Goal: Task Accomplishment & Management: Use online tool/utility

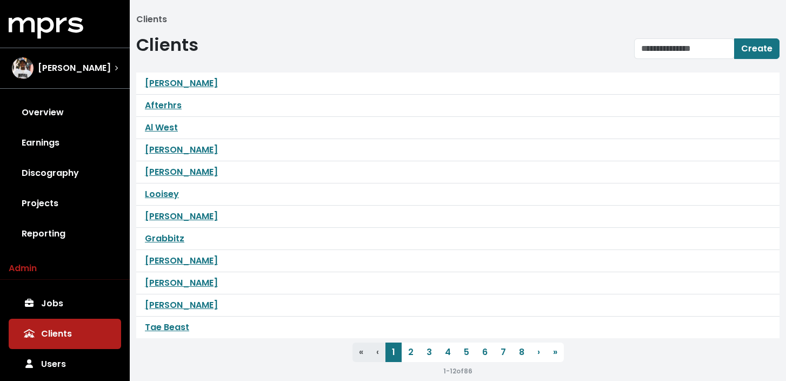
click at [61, 25] on icon "MPRS Logo" at bounding box center [46, 28] width 75 height 22
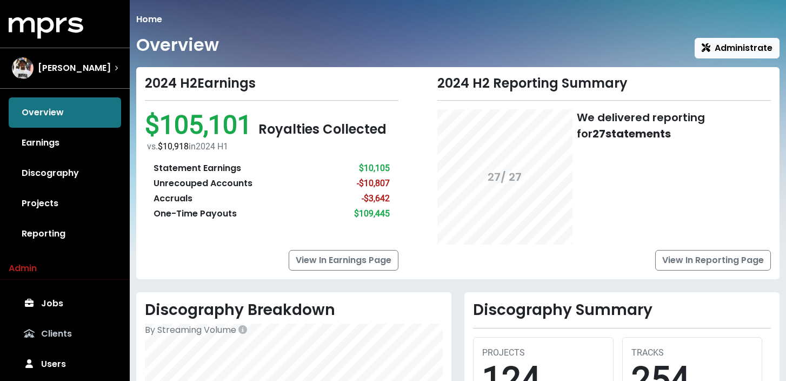
click at [56, 337] on link "Clients" at bounding box center [65, 334] width 112 height 30
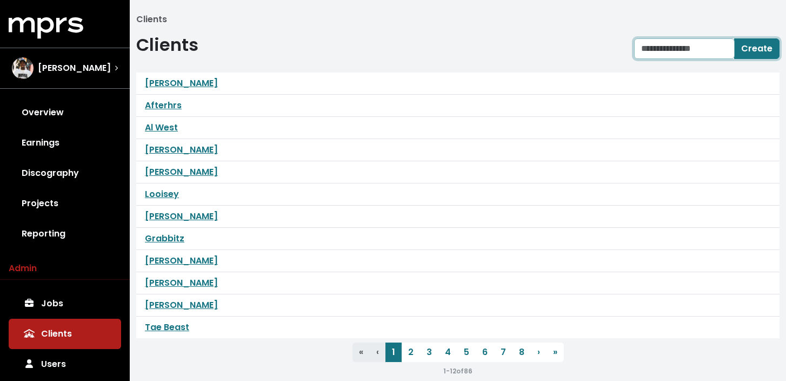
click at [665, 50] on input "text" at bounding box center [684, 48] width 101 height 21
click at [708, 55] on input "*********" at bounding box center [684, 48] width 101 height 21
type input "*********"
click at [753, 53] on span "Create" at bounding box center [756, 48] width 31 height 12
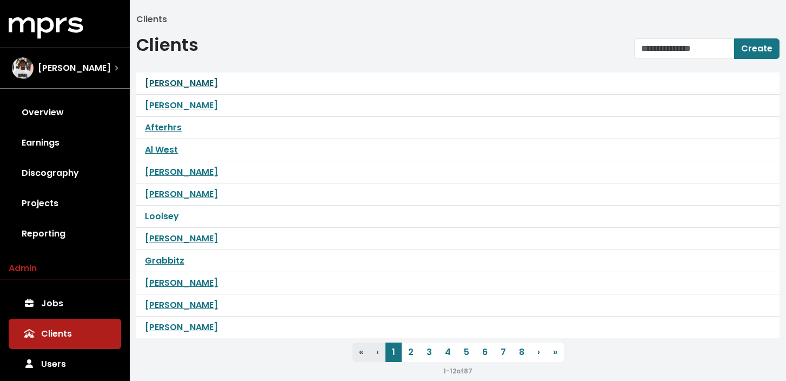
click at [172, 81] on link "[PERSON_NAME]" at bounding box center [181, 83] width 73 height 12
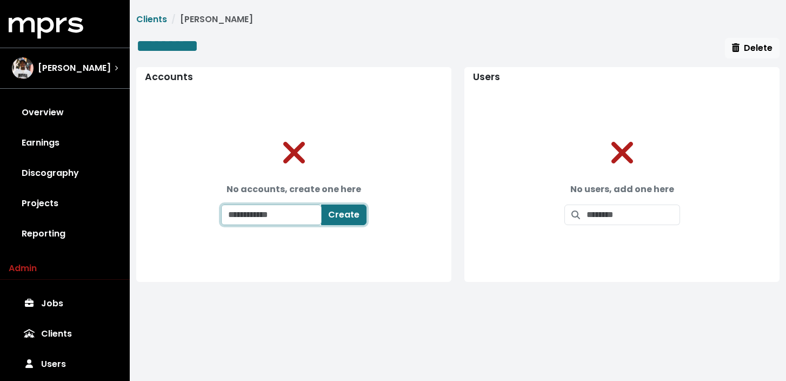
click at [282, 206] on input "text" at bounding box center [271, 214] width 101 height 21
type input "*********"
click at [348, 215] on span "Create" at bounding box center [350, 214] width 31 height 12
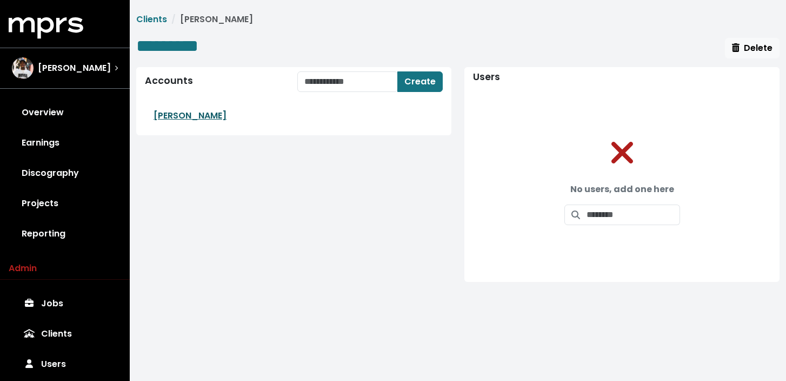
click at [169, 114] on link "[PERSON_NAME]" at bounding box center [190, 115] width 73 height 12
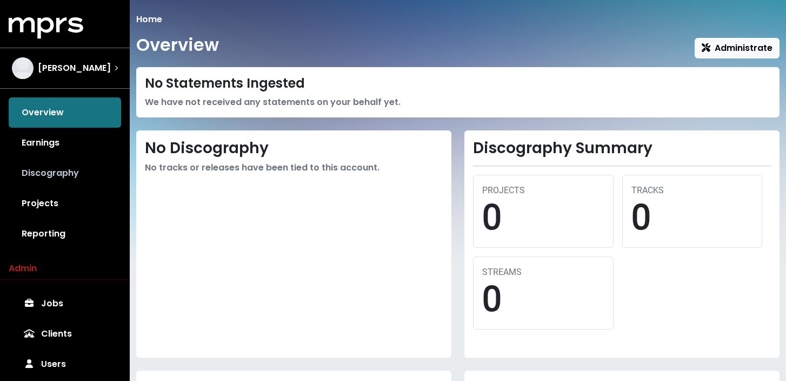
click at [58, 175] on link "Discography" at bounding box center [65, 173] width 112 height 30
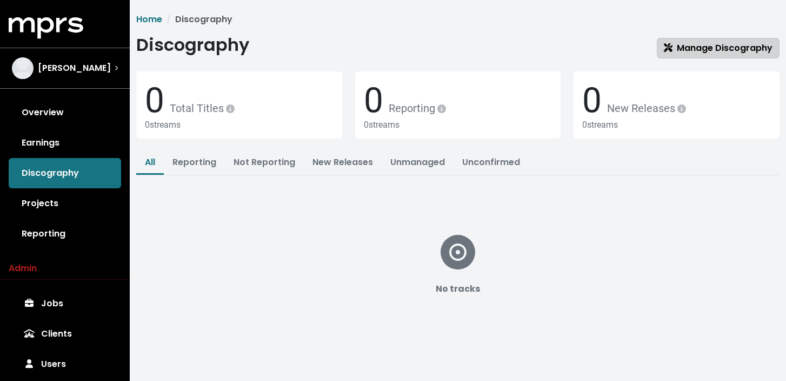
click at [684, 55] on link "Manage Discography" at bounding box center [718, 48] width 123 height 21
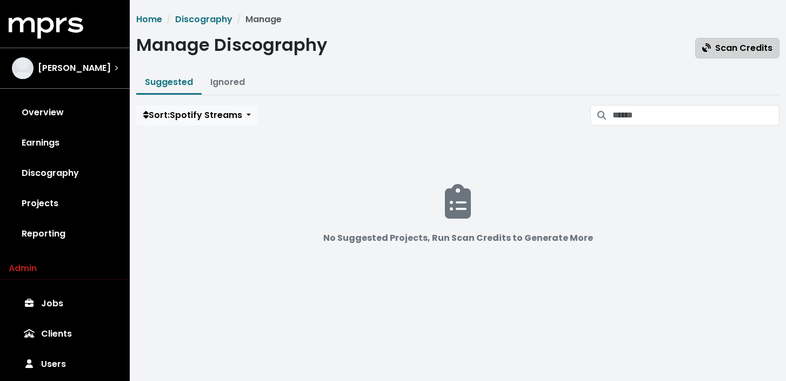
click at [723, 50] on span "Scan Credits" at bounding box center [738, 48] width 70 height 12
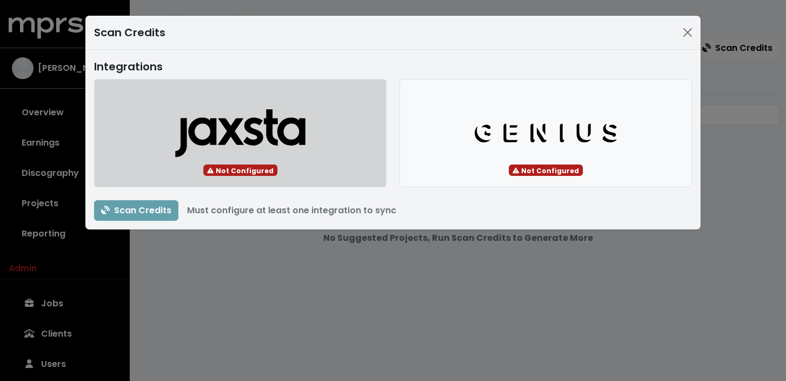
click at [282, 127] on icon "button" at bounding box center [241, 136] width 130 height 39
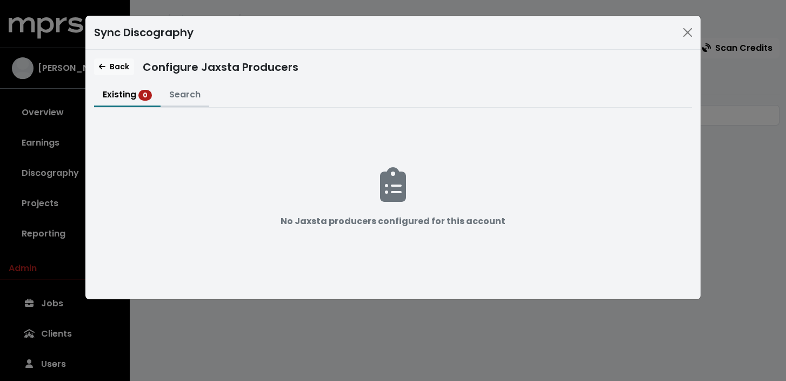
click at [190, 95] on button "Search" at bounding box center [185, 95] width 49 height 23
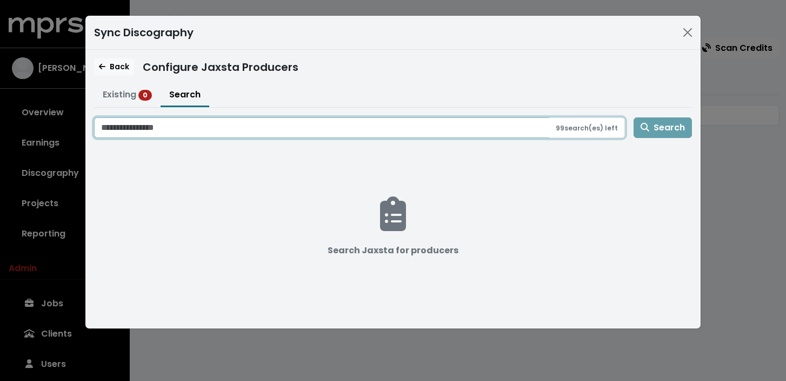
click at [185, 120] on input "Search jaxsta for producers" at bounding box center [321, 127] width 455 height 21
type input "*********"
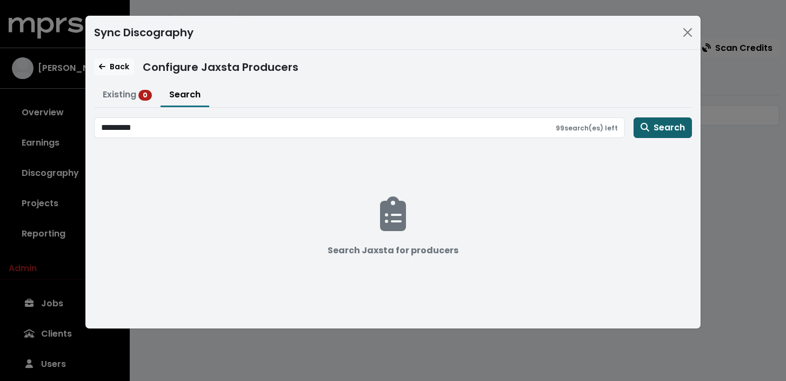
click at [671, 130] on span "Search" at bounding box center [663, 127] width 44 height 12
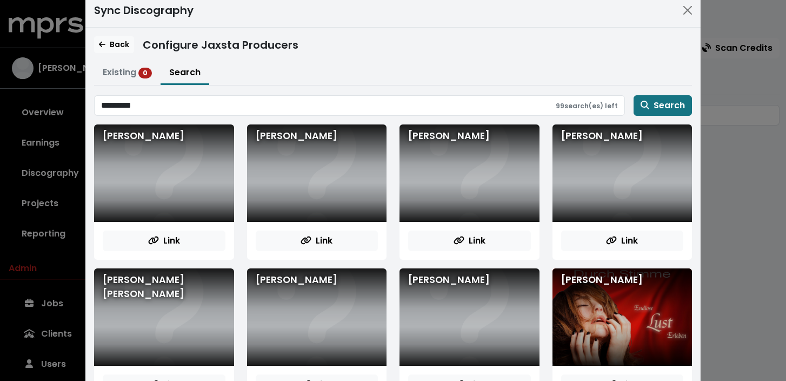
scroll to position [61, 0]
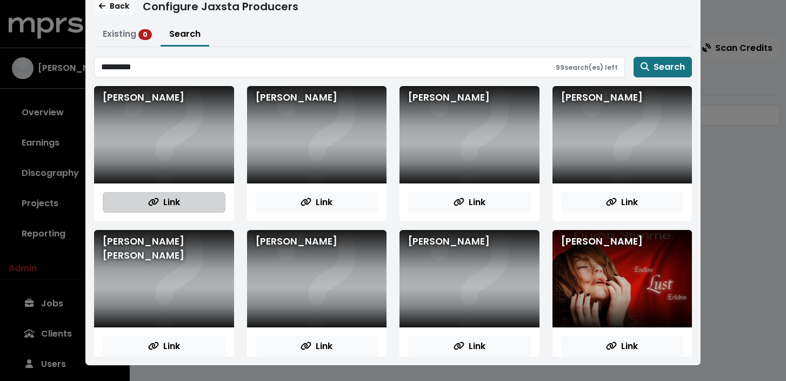
click at [176, 206] on span "Link" at bounding box center [164, 202] width 32 height 12
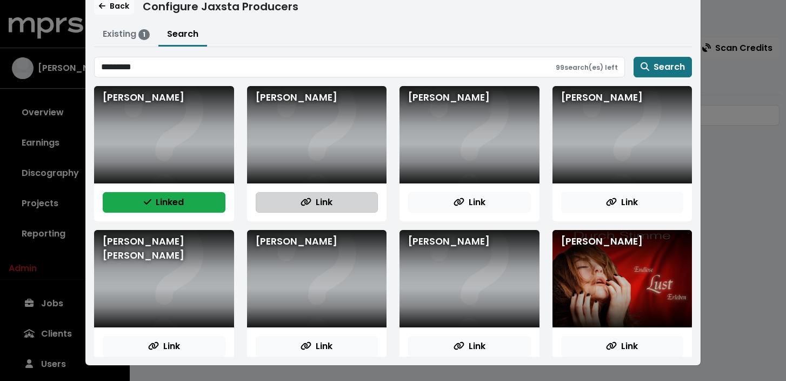
click at [301, 198] on icon "button" at bounding box center [306, 201] width 11 height 9
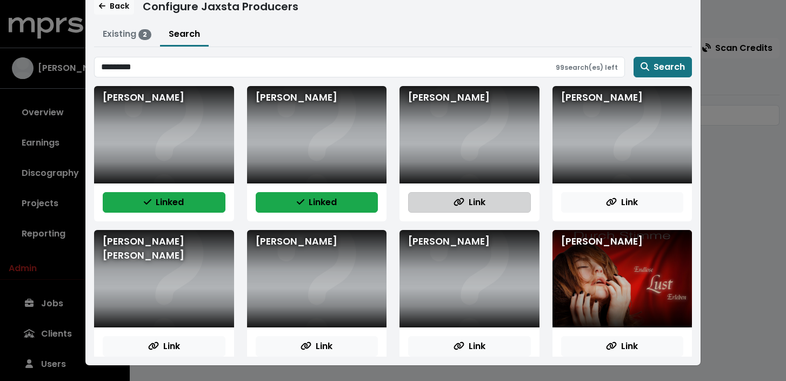
click at [451, 198] on button "Link" at bounding box center [469, 202] width 123 height 21
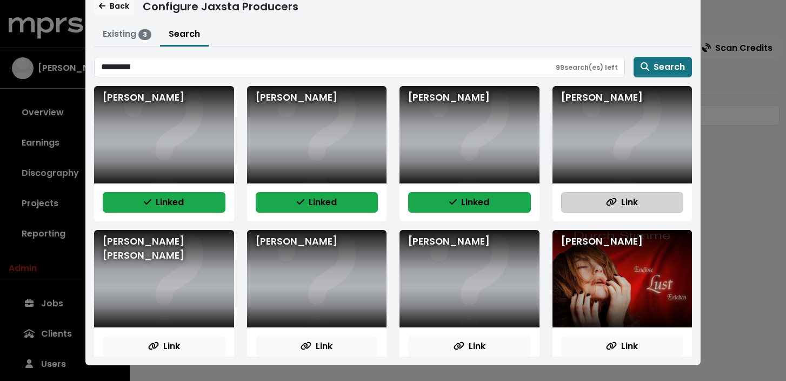
click at [600, 195] on button "Link" at bounding box center [622, 202] width 123 height 21
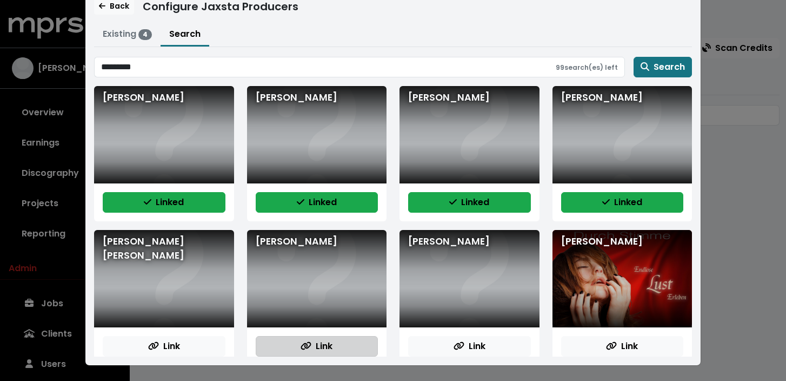
click at [336, 351] on button "Link" at bounding box center [317, 346] width 123 height 21
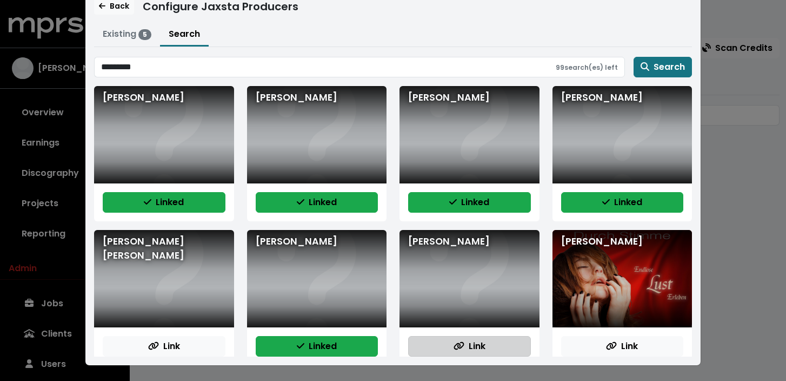
click at [434, 346] on button "Link" at bounding box center [469, 346] width 123 height 21
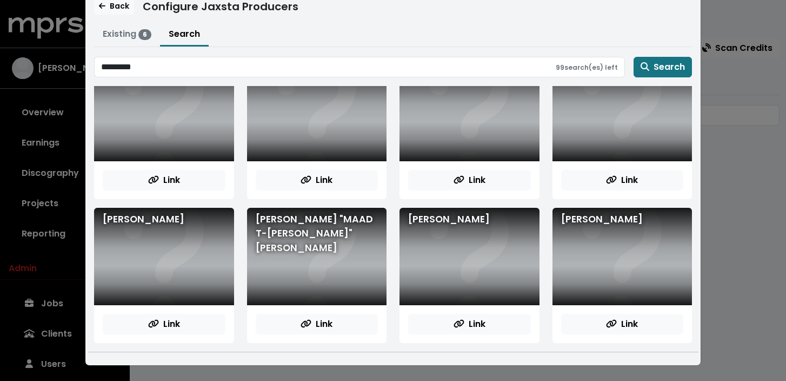
scroll to position [2205, 0]
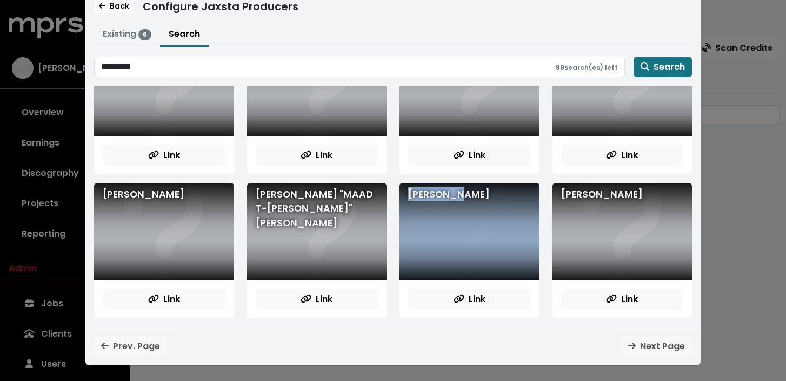
click at [390, 353] on div "Prev. Page Next Page" at bounding box center [393, 346] width 611 height 21
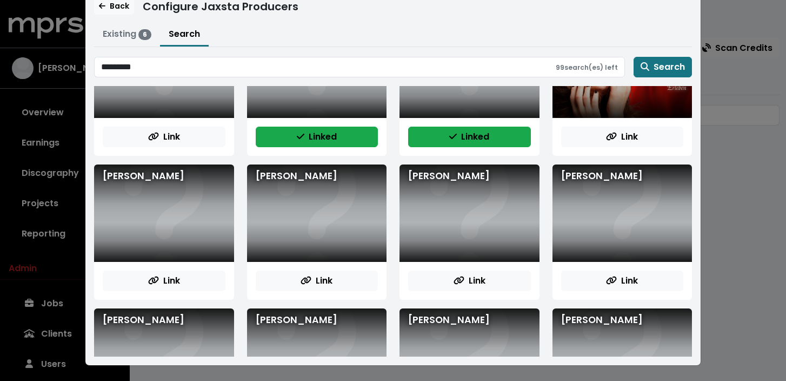
scroll to position [208, 0]
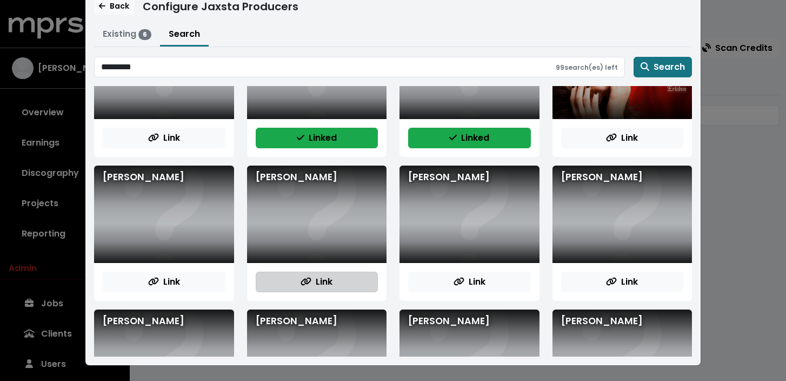
click at [322, 278] on span "Link" at bounding box center [317, 281] width 32 height 12
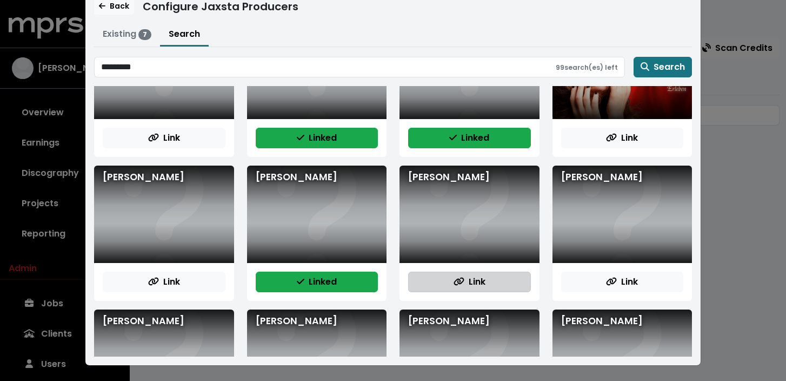
click at [470, 274] on button "Link" at bounding box center [469, 282] width 123 height 21
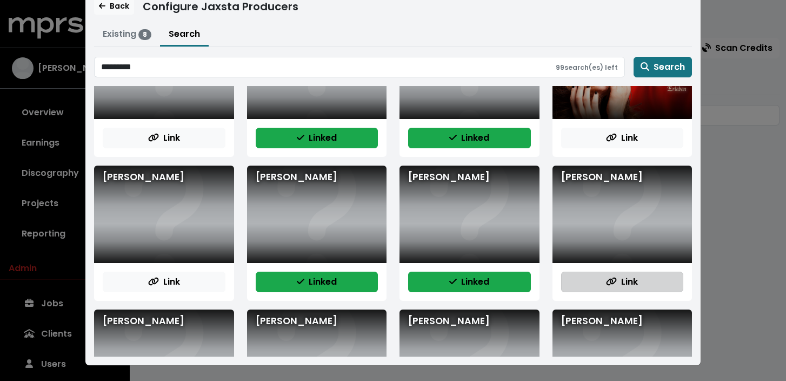
click at [614, 282] on icon "button" at bounding box center [612, 281] width 10 height 8
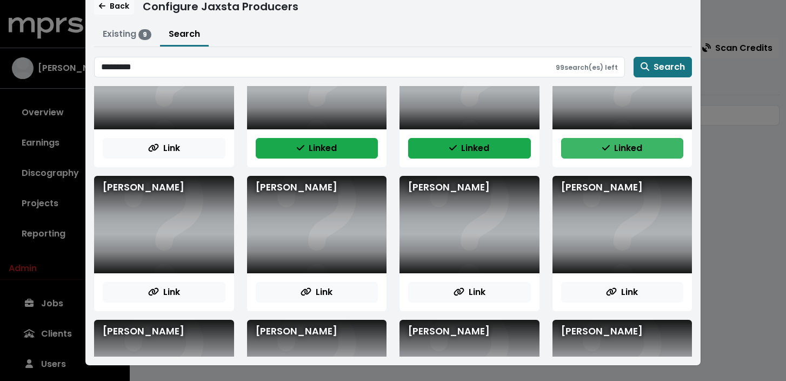
scroll to position [342, 0]
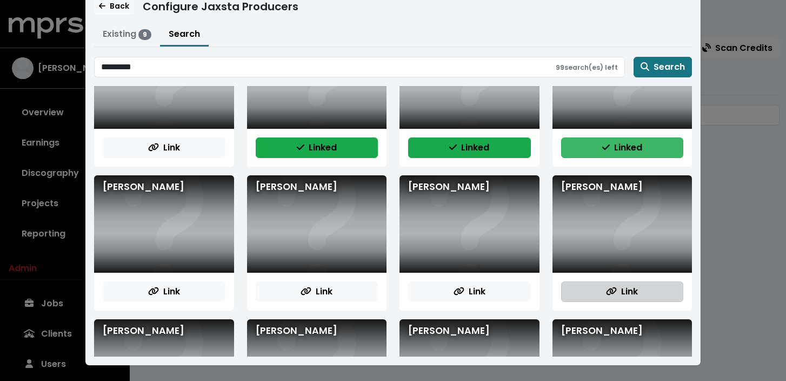
click at [614, 284] on button "Link" at bounding box center [622, 291] width 123 height 21
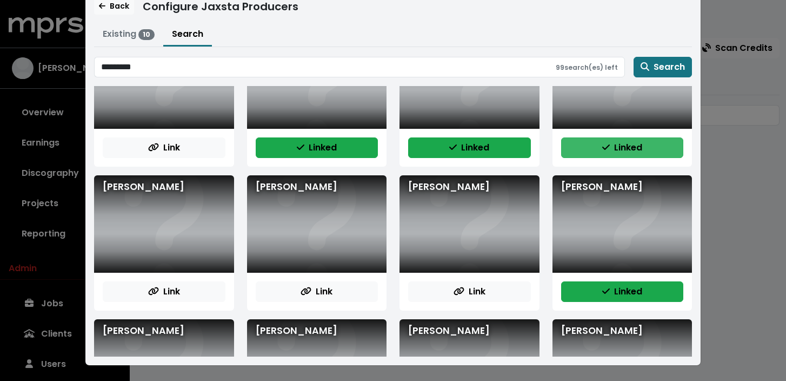
click at [478, 207] on div "[PERSON_NAME]" at bounding box center [470, 223] width 140 height 97
click at [485, 293] on span "Link" at bounding box center [470, 291] width 32 height 12
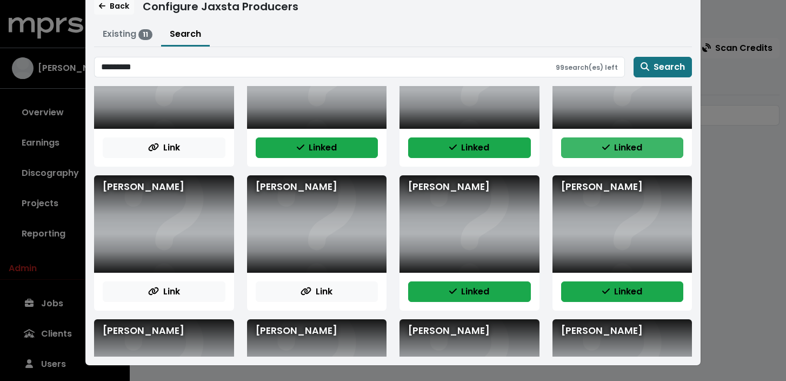
click at [315, 211] on div "[PERSON_NAME]" at bounding box center [317, 223] width 140 height 97
click at [335, 291] on button "Link" at bounding box center [317, 291] width 123 height 21
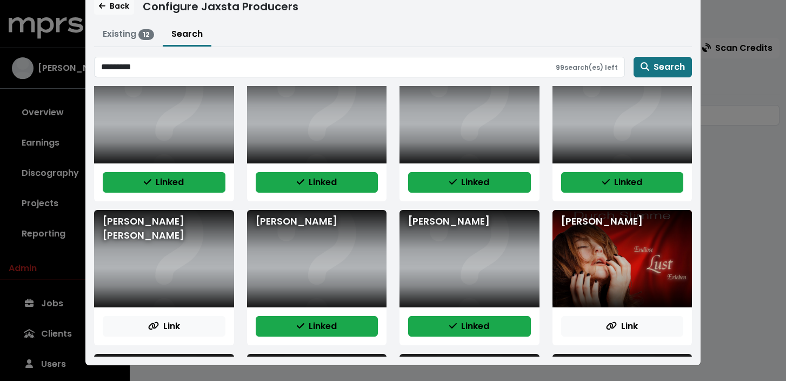
scroll to position [0, 0]
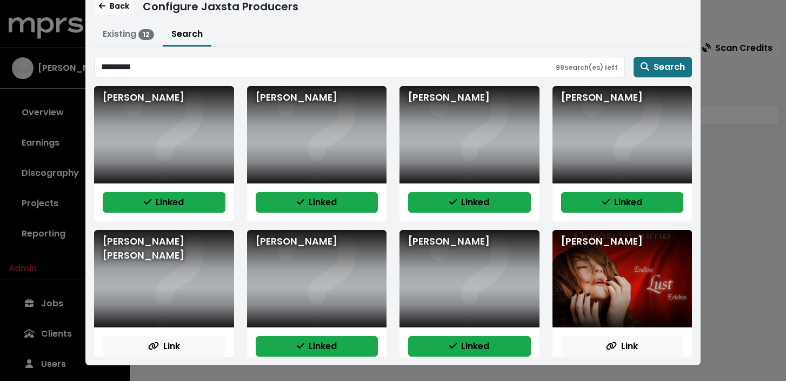
click at [204, 138] on div "[PERSON_NAME]" at bounding box center [164, 134] width 140 height 97
click at [315, 131] on div "[PERSON_NAME]" at bounding box center [317, 134] width 140 height 97
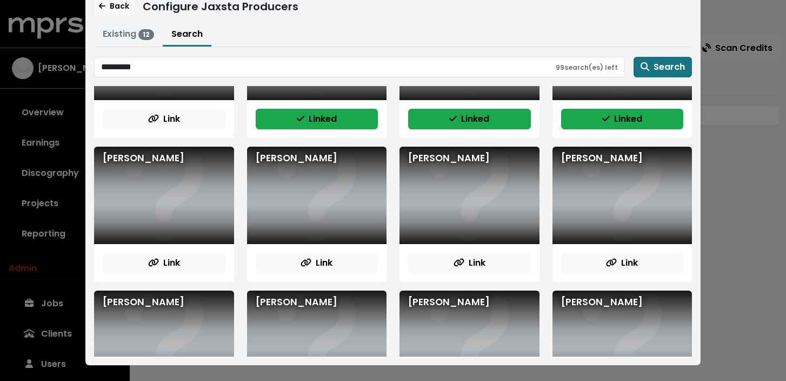
scroll to position [516, 0]
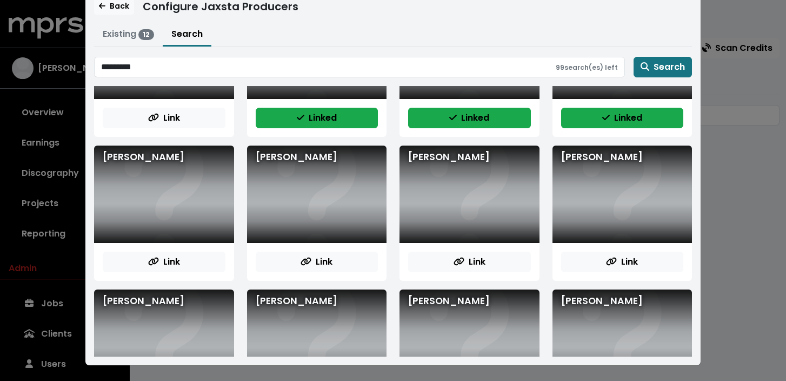
click at [181, 188] on div "[PERSON_NAME]" at bounding box center [164, 193] width 140 height 97
click at [152, 258] on icon "button" at bounding box center [153, 261] width 11 height 9
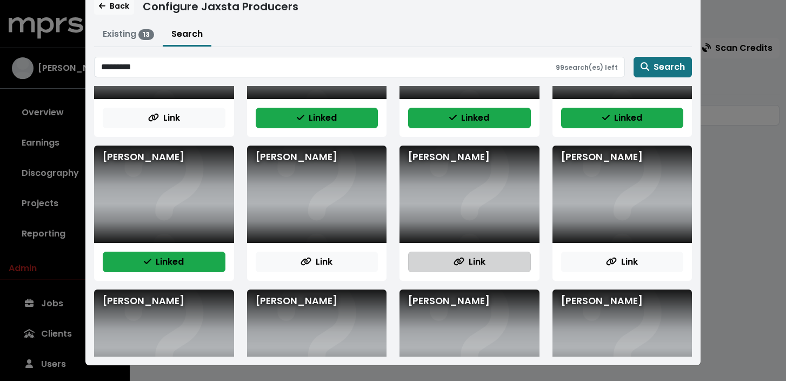
click at [488, 256] on button "Link" at bounding box center [469, 261] width 123 height 21
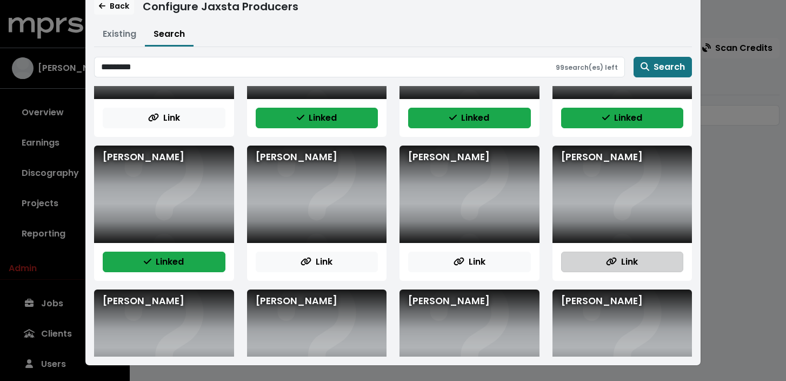
click at [606, 269] on button "Link" at bounding box center [622, 261] width 123 height 21
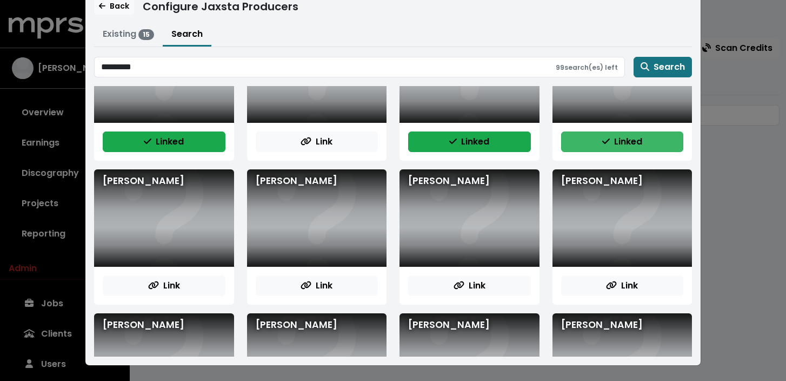
scroll to position [660, 0]
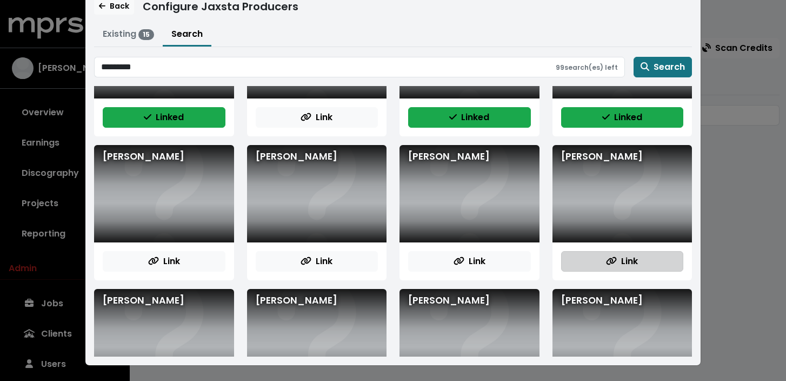
click at [612, 254] on button "Link" at bounding box center [622, 261] width 123 height 21
click at [473, 214] on div "[PERSON_NAME]" at bounding box center [470, 193] width 140 height 97
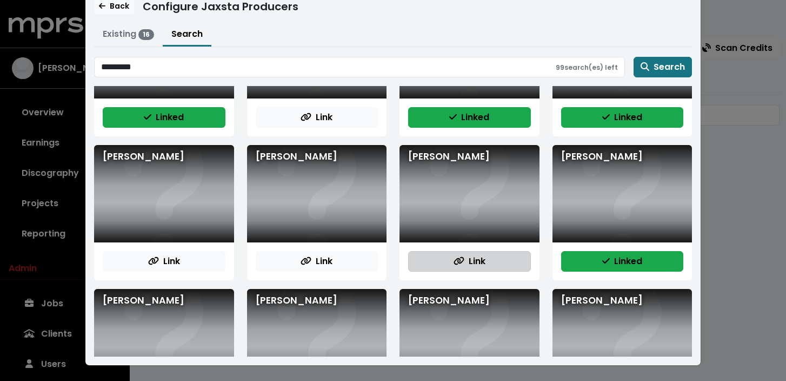
click at [471, 261] on span "Link" at bounding box center [470, 261] width 32 height 12
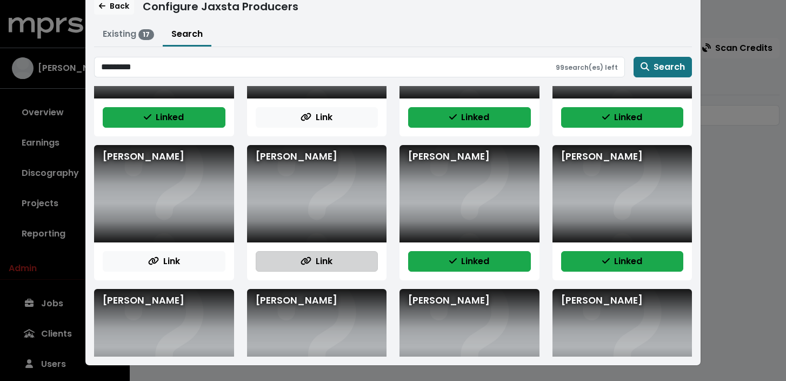
click at [318, 263] on span "Link" at bounding box center [317, 261] width 32 height 12
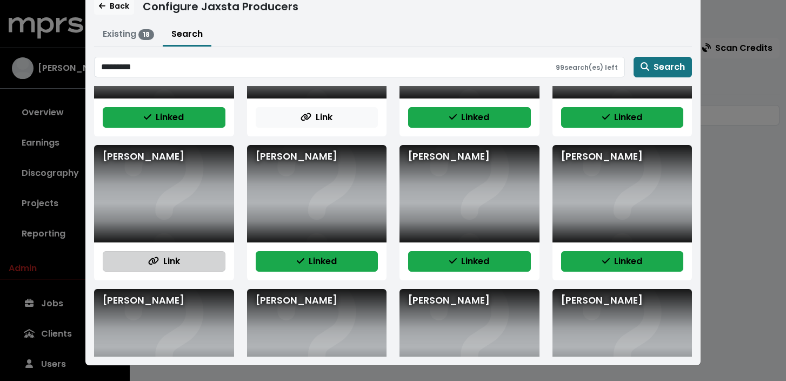
click at [203, 260] on button "Link" at bounding box center [164, 261] width 123 height 21
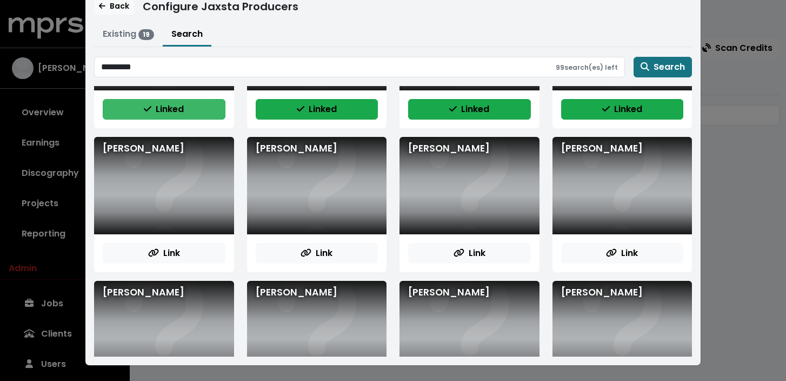
scroll to position [813, 0]
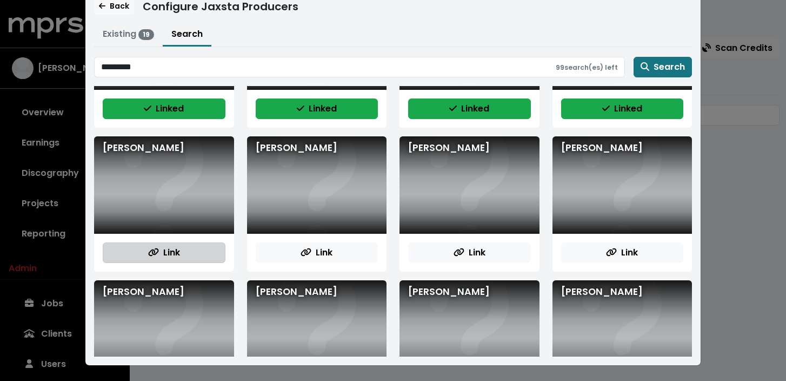
click at [197, 252] on button "Link" at bounding box center [164, 252] width 123 height 21
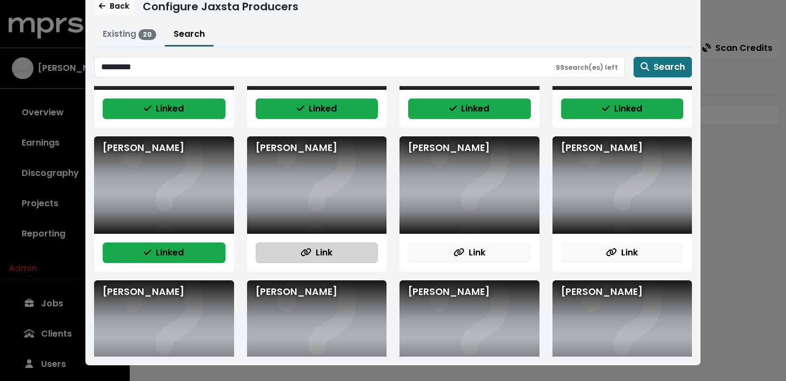
click at [308, 247] on span "Link" at bounding box center [317, 252] width 32 height 12
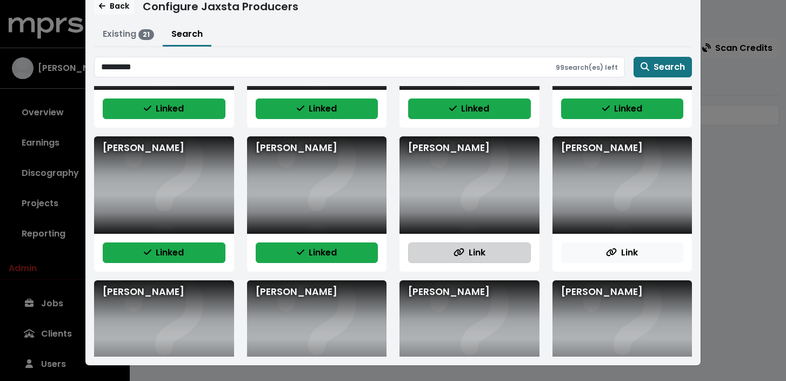
click at [469, 254] on span "Link" at bounding box center [470, 252] width 32 height 12
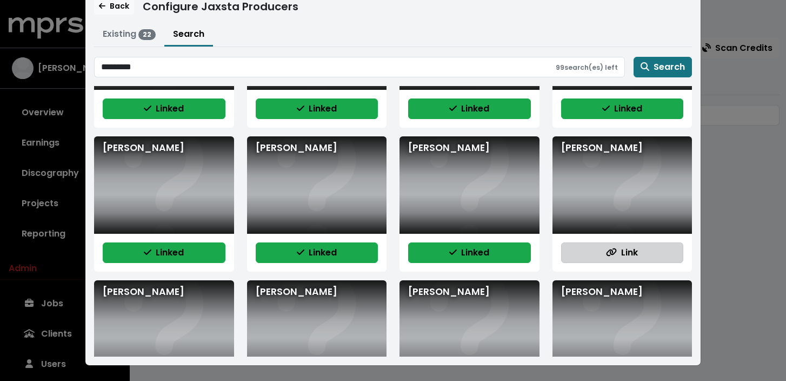
click at [598, 254] on button "Link" at bounding box center [622, 252] width 123 height 21
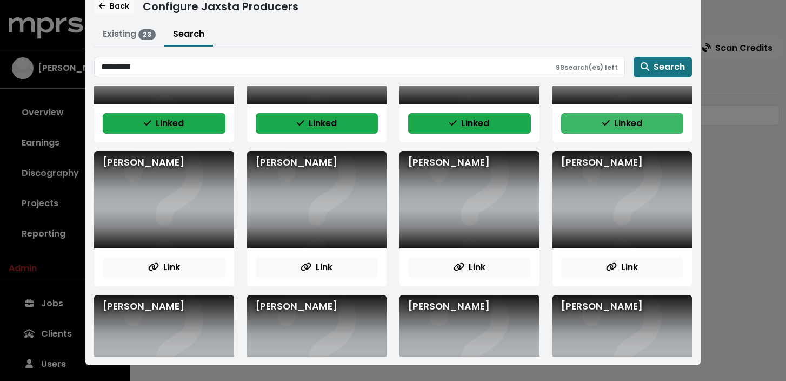
scroll to position [943, 0]
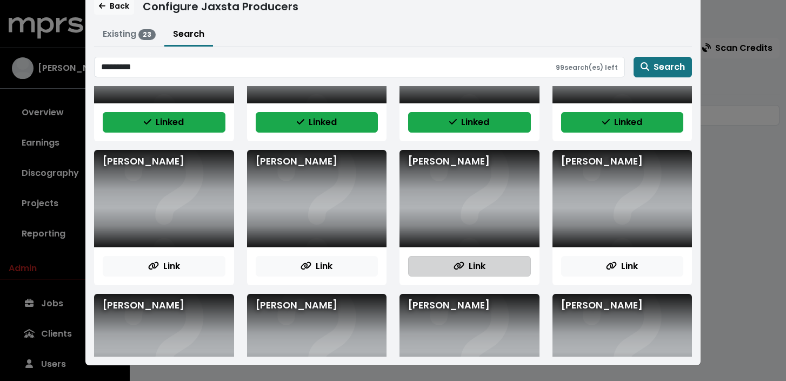
click at [489, 269] on button "Link" at bounding box center [469, 266] width 123 height 21
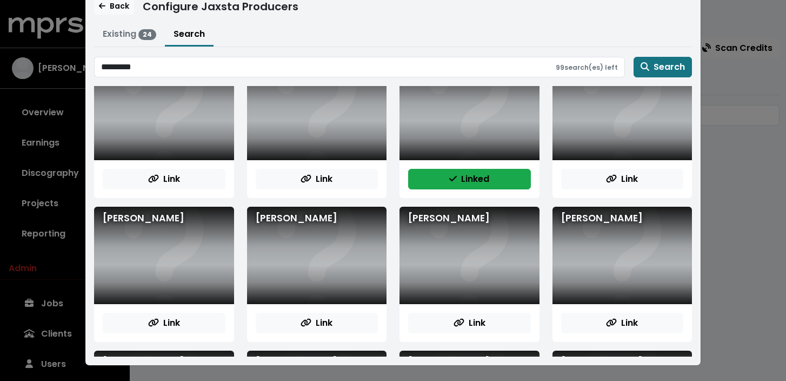
scroll to position [1032, 0]
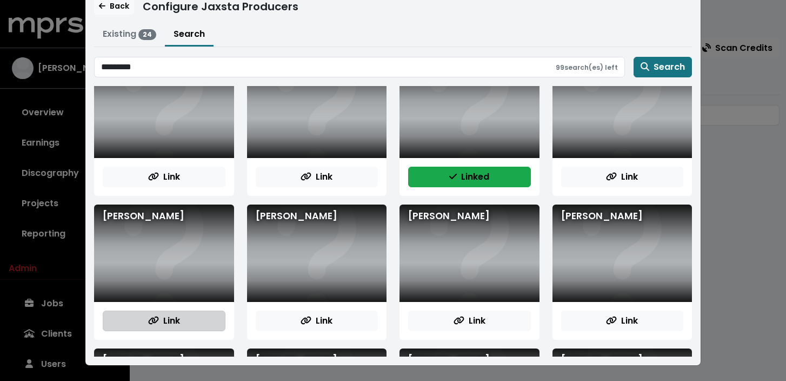
click at [165, 317] on span "Link" at bounding box center [164, 320] width 32 height 12
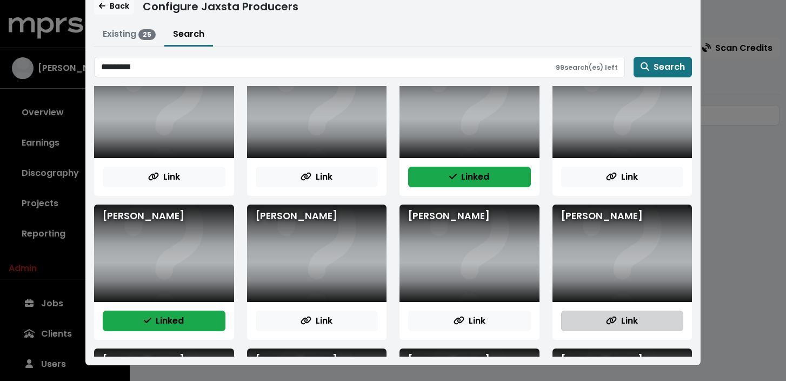
click at [591, 330] on button "Link" at bounding box center [622, 320] width 123 height 21
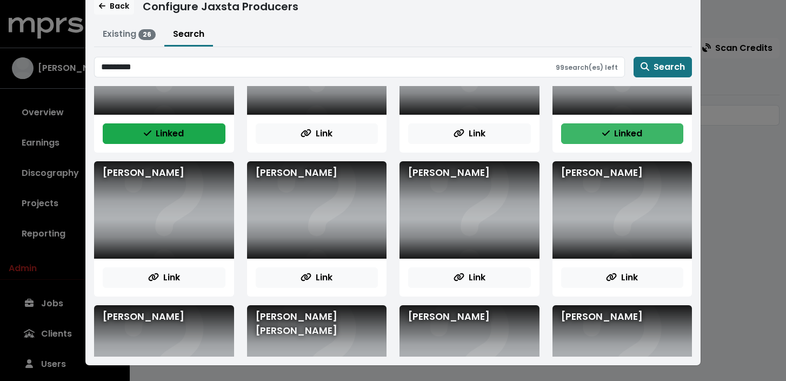
scroll to position [1224, 0]
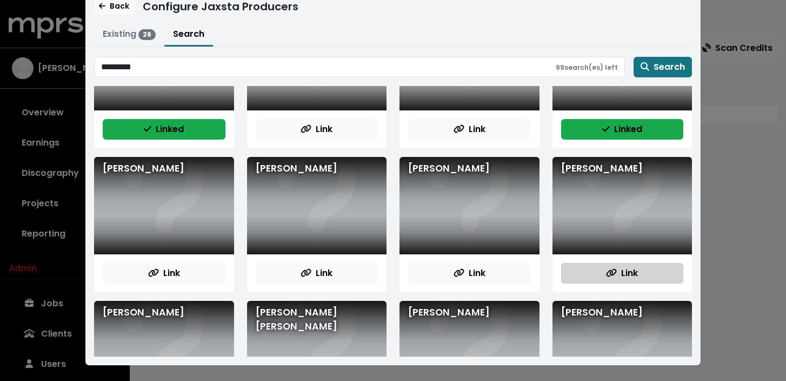
click at [608, 272] on icon "button" at bounding box center [611, 272] width 11 height 9
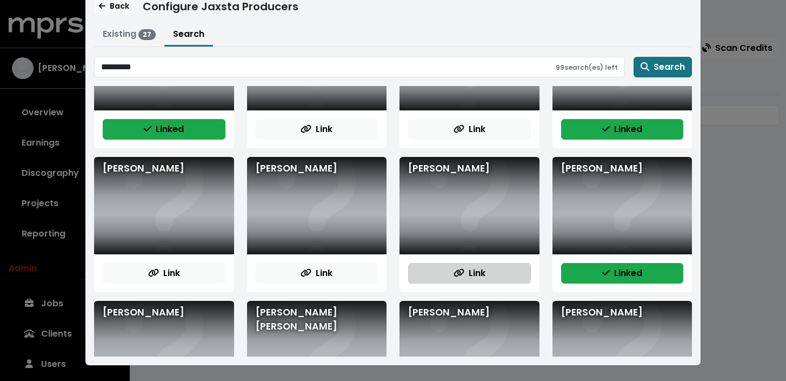
click at [501, 279] on button "Link" at bounding box center [469, 273] width 123 height 21
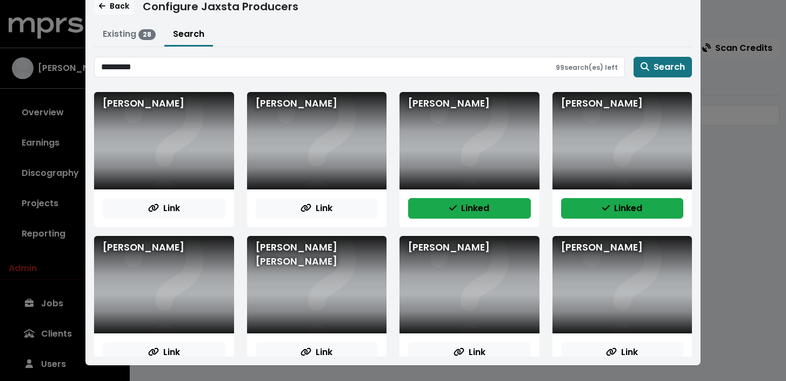
scroll to position [1308, 0]
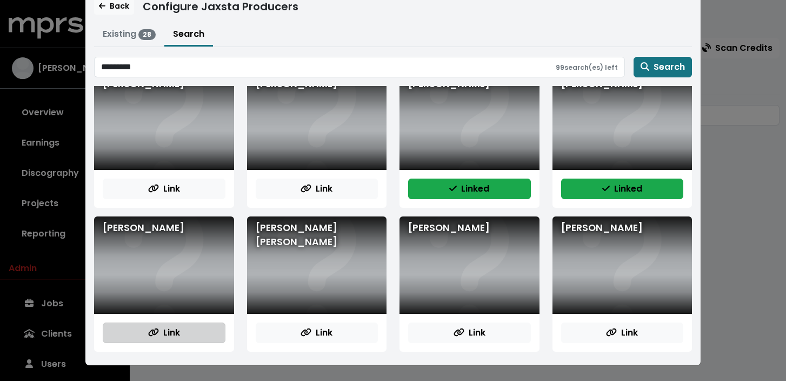
click at [203, 332] on button "Link" at bounding box center [164, 332] width 123 height 21
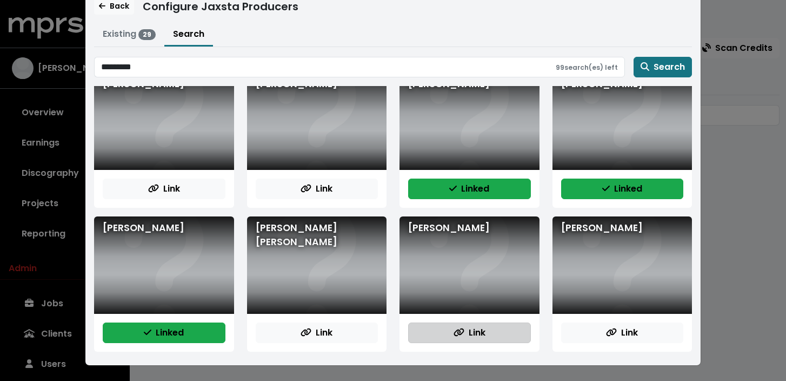
click at [464, 335] on span "Link" at bounding box center [470, 332] width 32 height 12
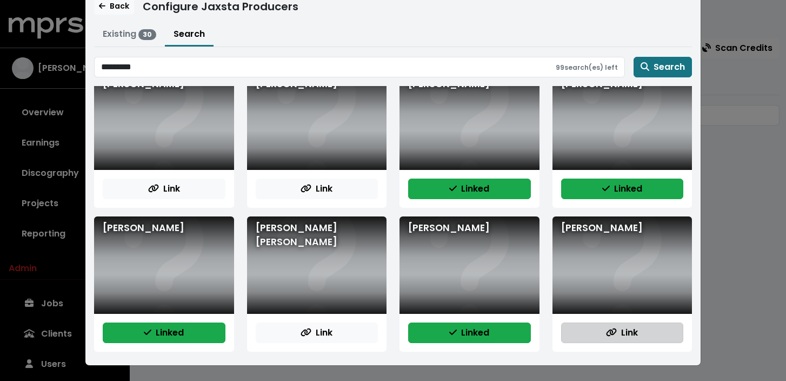
click at [600, 340] on button "Link" at bounding box center [622, 332] width 123 height 21
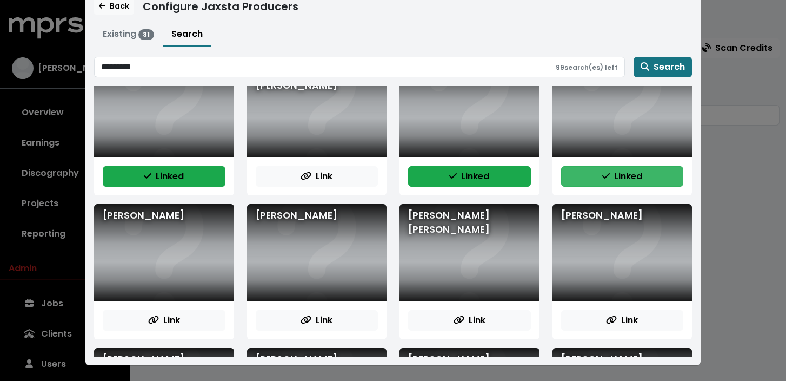
scroll to position [1465, 0]
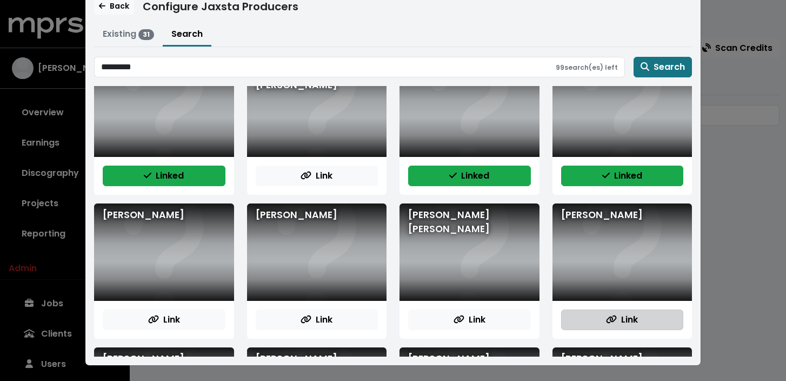
click at [616, 320] on icon "button" at bounding box center [611, 319] width 11 height 9
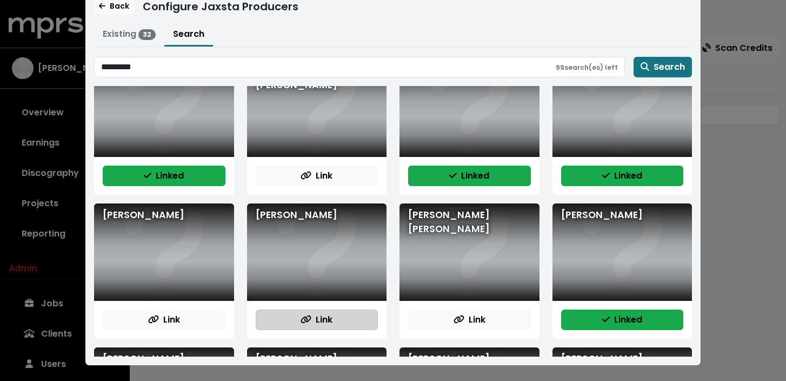
click at [317, 325] on span "Link" at bounding box center [317, 319] width 32 height 12
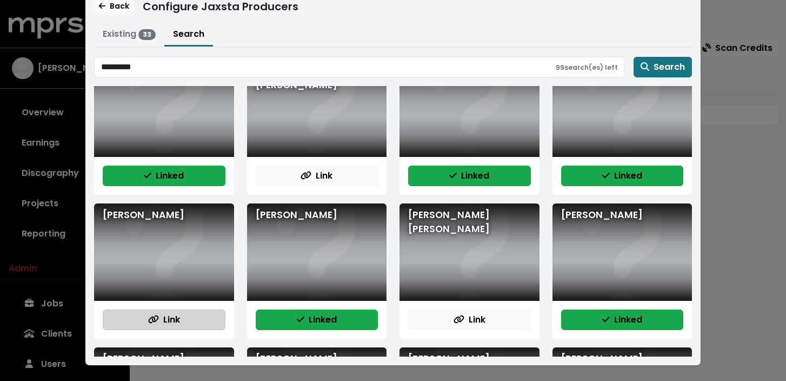
click at [157, 322] on icon "button" at bounding box center [153, 319] width 11 height 9
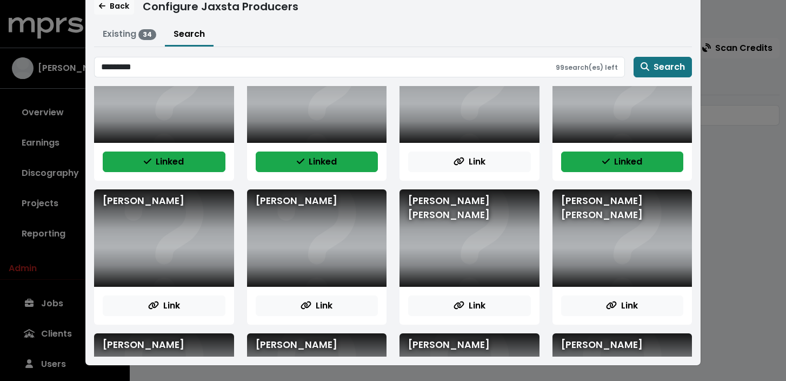
scroll to position [1630, 0]
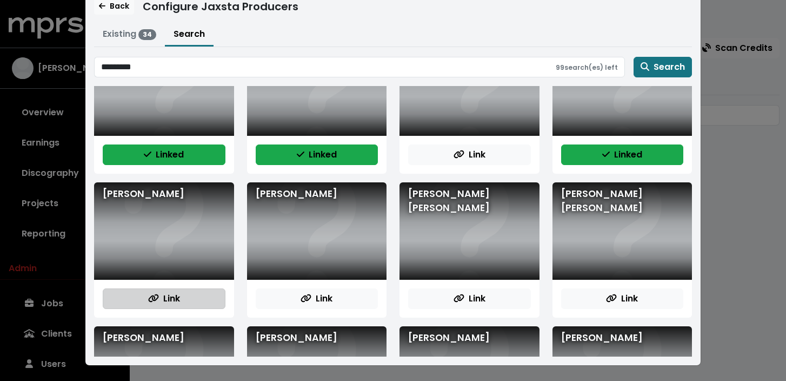
click at [188, 307] on button "Link" at bounding box center [164, 298] width 123 height 21
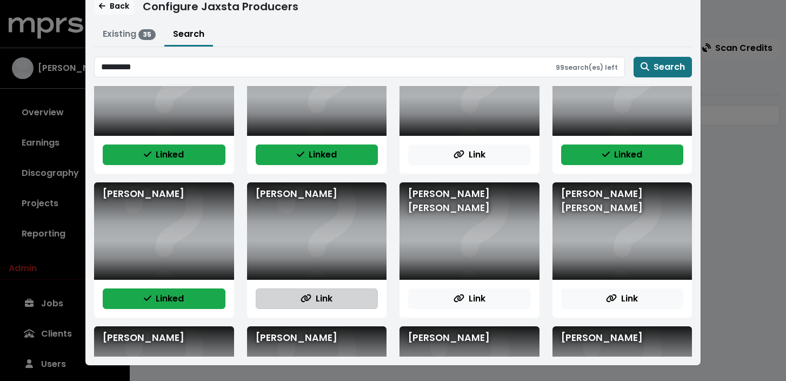
click at [337, 305] on button "Link" at bounding box center [317, 298] width 123 height 21
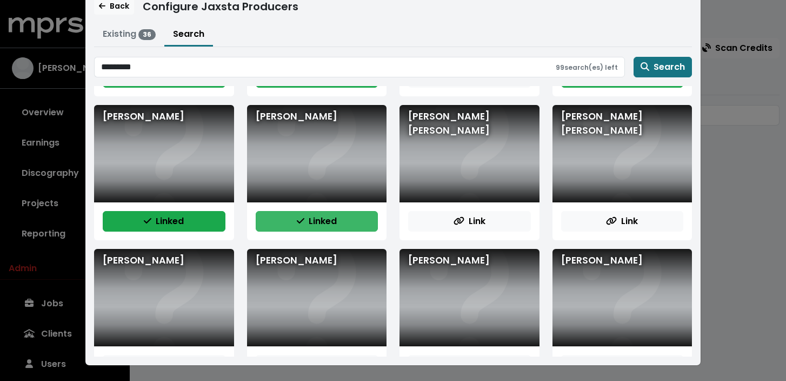
scroll to position [1734, 0]
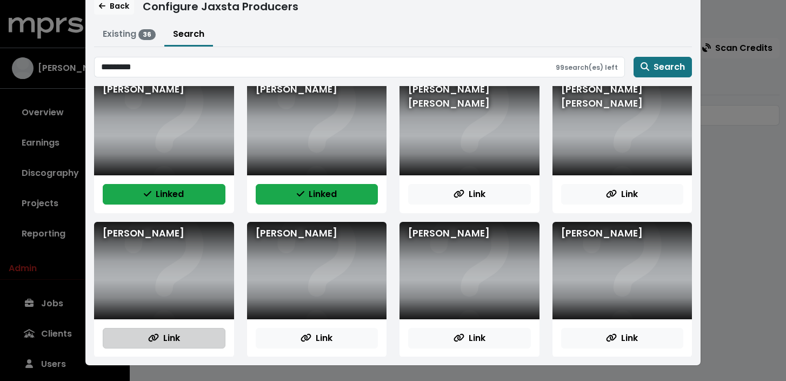
click at [194, 329] on button "Link" at bounding box center [164, 338] width 123 height 21
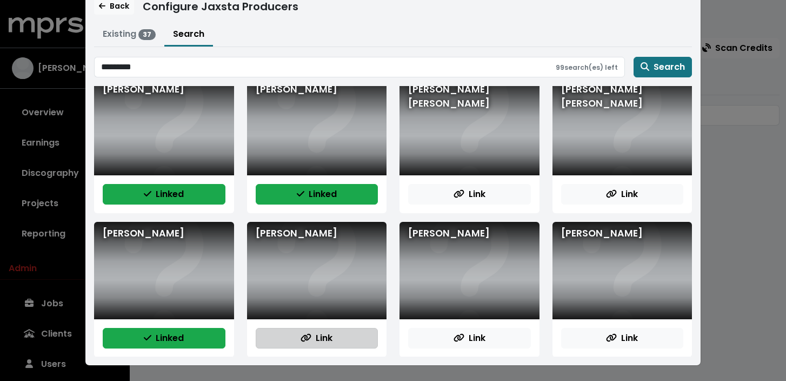
click at [317, 342] on span "Link" at bounding box center [317, 338] width 32 height 12
click at [462, 326] on div "Link" at bounding box center [470, 338] width 140 height 38
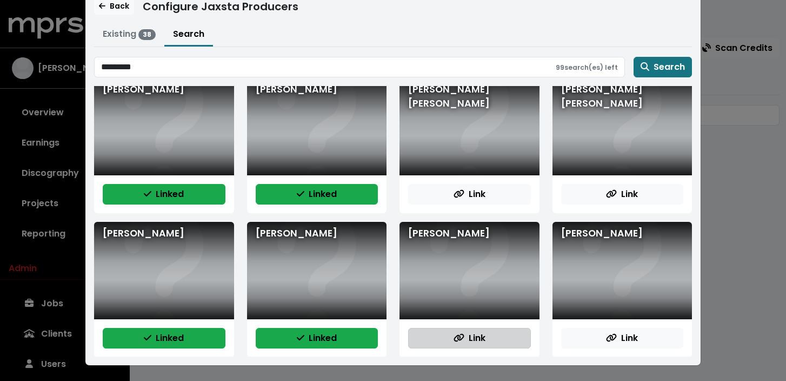
click at [465, 340] on span "Link" at bounding box center [470, 338] width 32 height 12
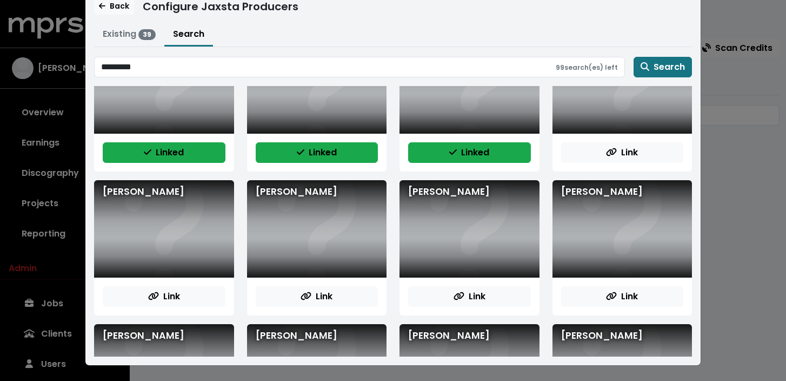
scroll to position [1921, 0]
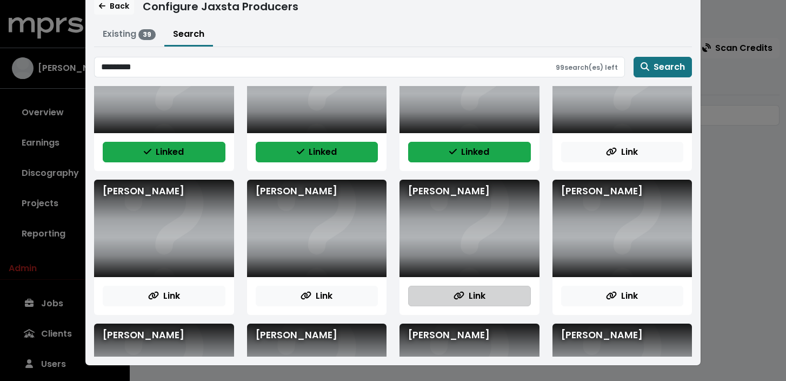
click at [469, 299] on span "Link" at bounding box center [470, 295] width 32 height 12
click at [606, 281] on div "Link" at bounding box center [623, 296] width 140 height 38
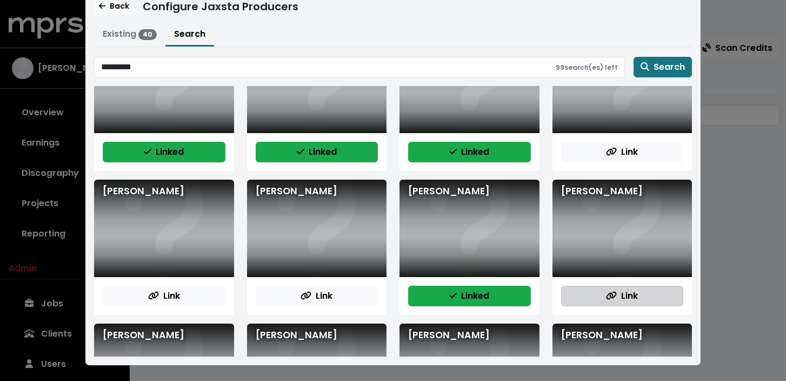
click at [602, 296] on button "Link" at bounding box center [622, 296] width 123 height 21
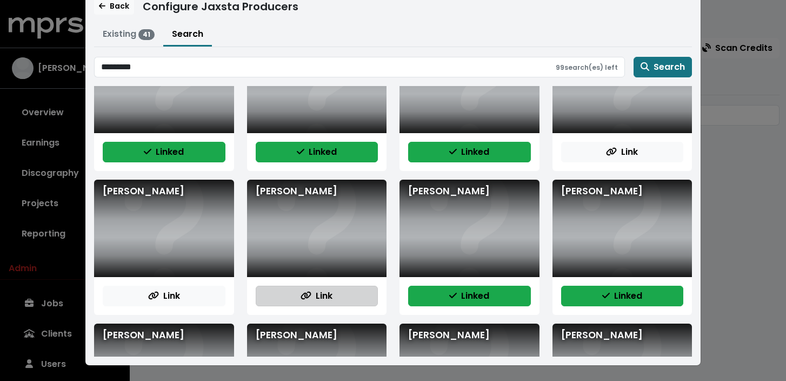
click at [329, 286] on button "Link" at bounding box center [317, 296] width 123 height 21
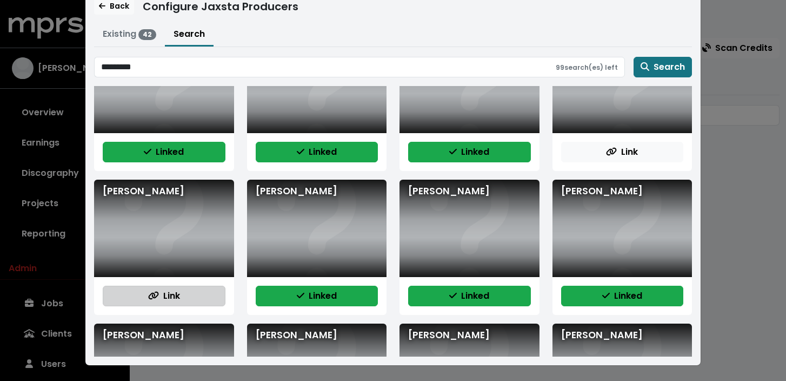
click at [144, 292] on button "Link" at bounding box center [164, 296] width 123 height 21
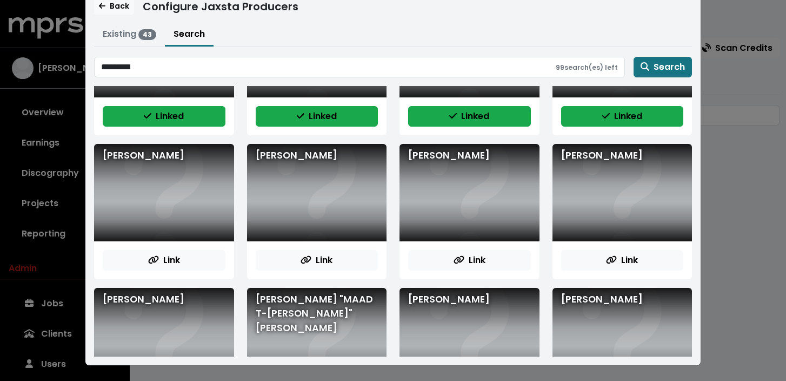
scroll to position [2113, 0]
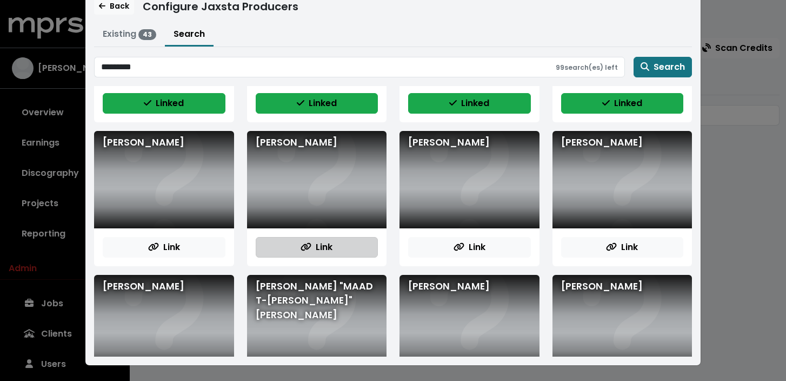
click at [318, 248] on span "Link" at bounding box center [317, 247] width 32 height 12
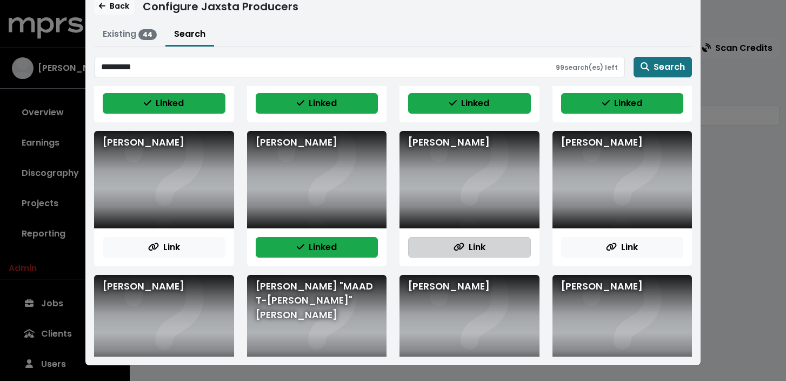
click at [454, 242] on icon "button" at bounding box center [459, 246] width 11 height 9
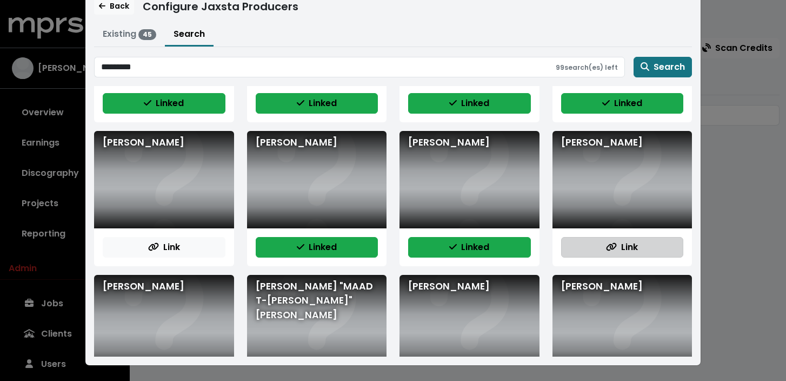
click at [601, 243] on button "Link" at bounding box center [622, 247] width 123 height 21
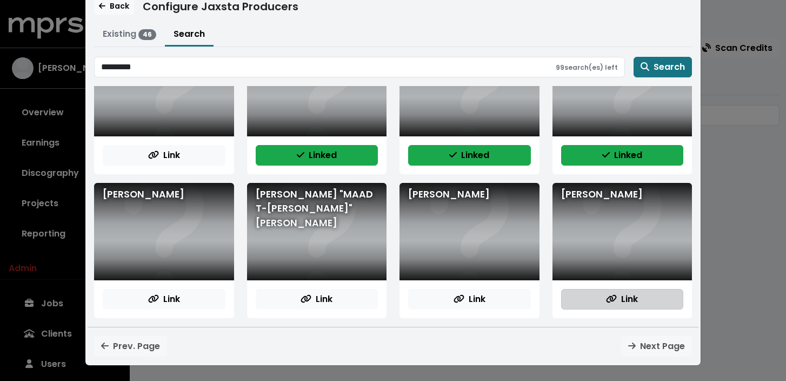
click at [600, 301] on button "Link" at bounding box center [622, 299] width 123 height 21
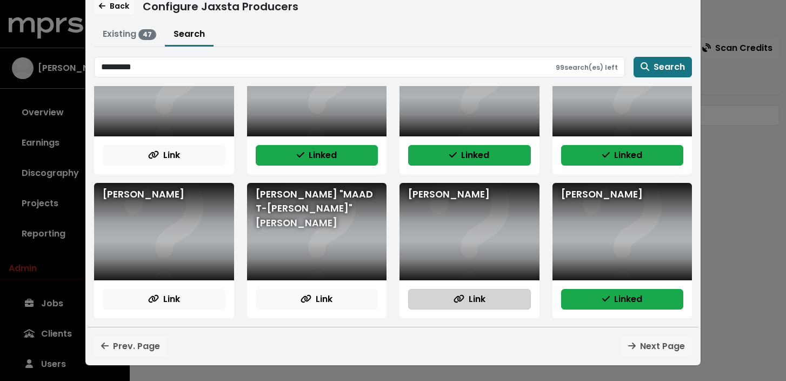
click at [447, 297] on button "Link" at bounding box center [469, 299] width 123 height 21
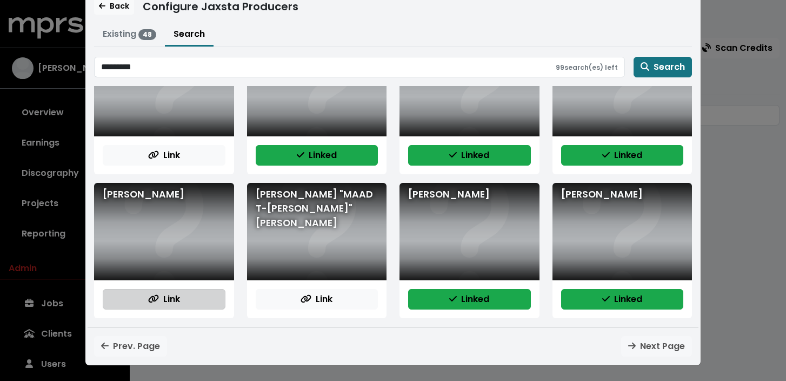
click at [195, 295] on button "Link" at bounding box center [164, 299] width 123 height 21
click at [648, 350] on div "Prev. Page Next Page" at bounding box center [393, 346] width 611 height 21
click at [651, 348] on div "Prev. Page Next Page" at bounding box center [393, 346] width 611 height 21
click at [640, 348] on div "Prev. Page Next Page" at bounding box center [393, 346] width 611 height 21
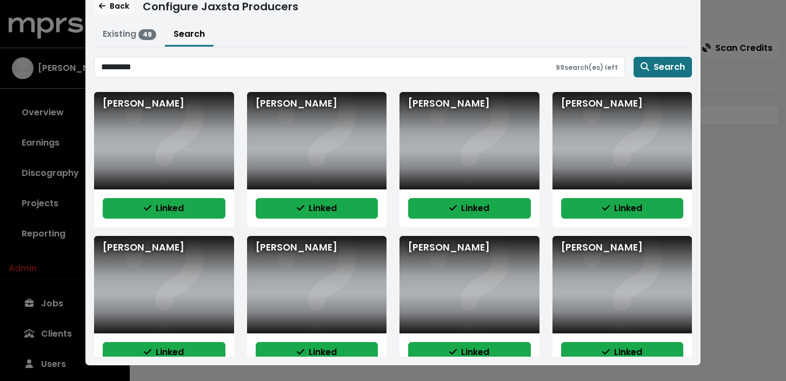
scroll to position [687, 0]
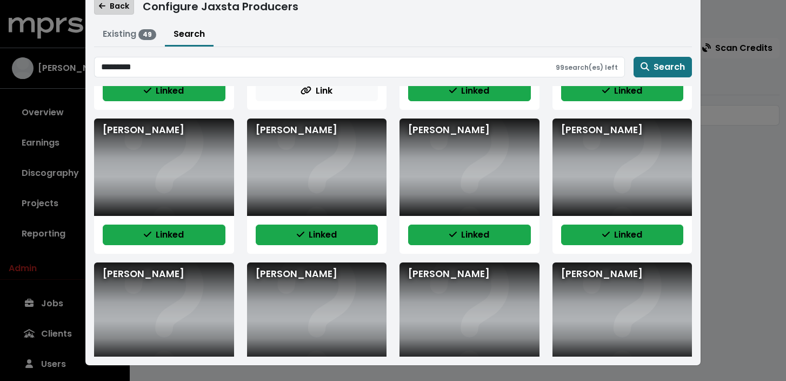
click at [115, 6] on span "Back" at bounding box center [114, 6] width 30 height 11
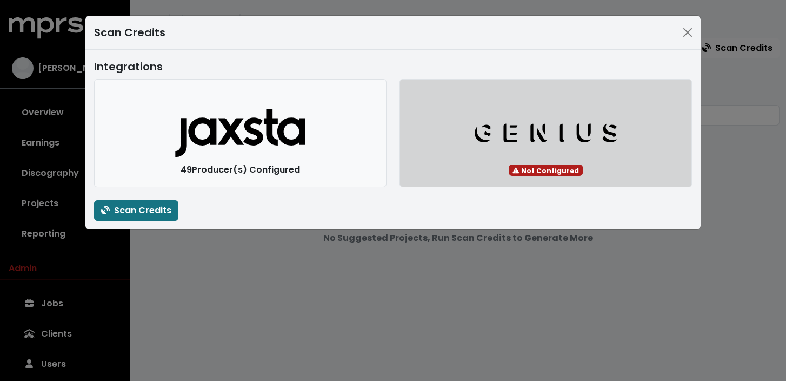
click at [511, 117] on button "Genius Logo" at bounding box center [546, 133] width 293 height 108
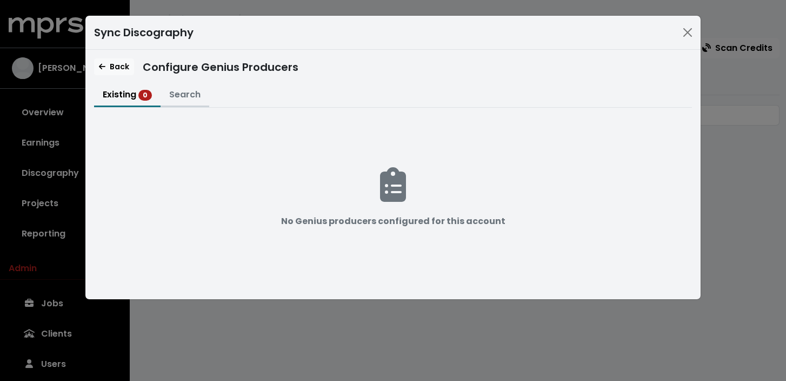
click at [173, 101] on button "Search" at bounding box center [185, 95] width 49 height 23
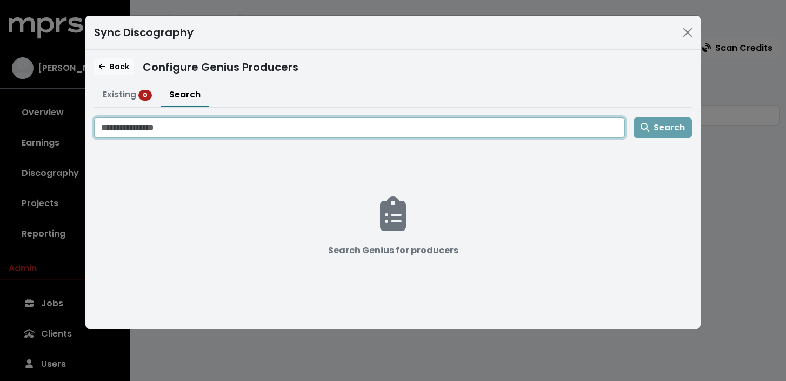
click at [187, 125] on input "Search genius for producers" at bounding box center [359, 127] width 531 height 21
type input "*********"
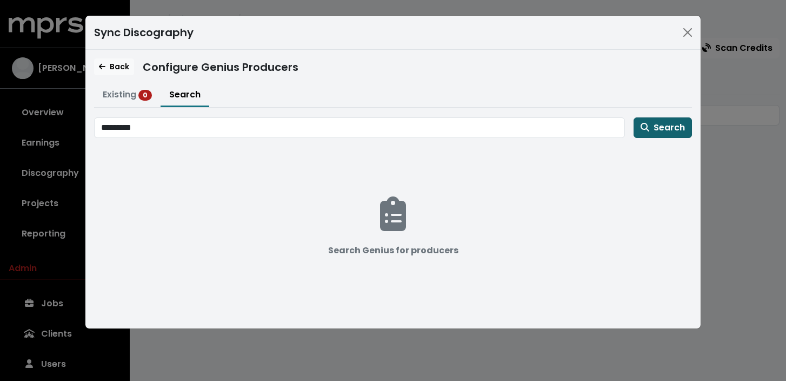
click at [670, 129] on span "Search" at bounding box center [663, 127] width 44 height 12
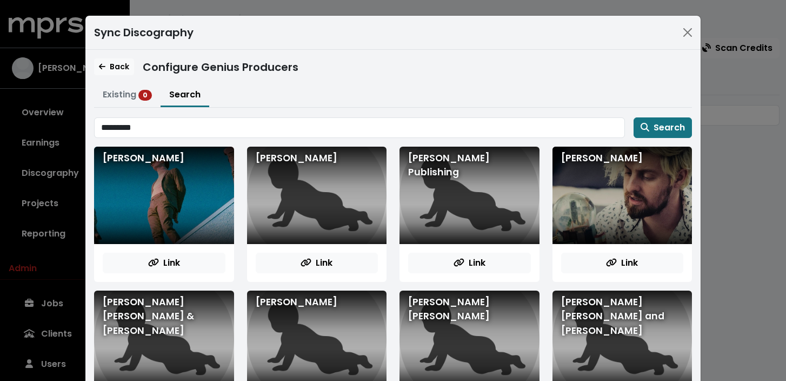
click at [170, 198] on div "[PERSON_NAME]" at bounding box center [164, 195] width 140 height 97
click at [309, 204] on div "[PERSON_NAME]" at bounding box center [317, 195] width 140 height 97
click at [186, 255] on button "Link" at bounding box center [164, 263] width 123 height 21
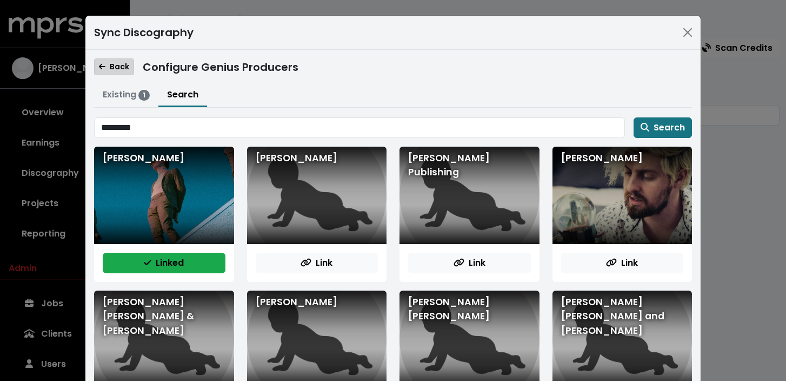
click at [106, 66] on span "Back" at bounding box center [114, 66] width 30 height 11
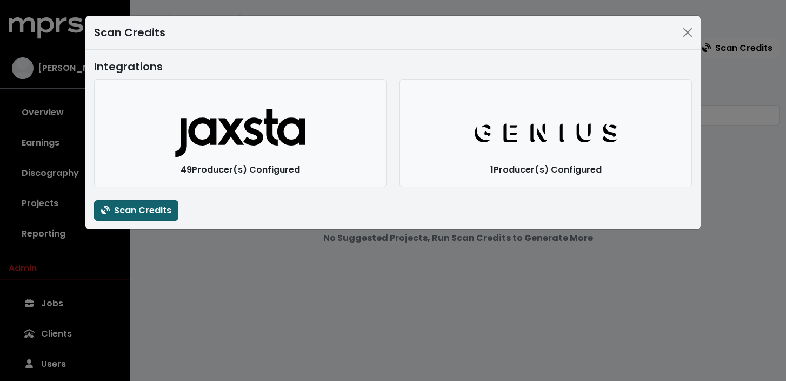
click at [152, 211] on span "Scan Credits" at bounding box center [136, 210] width 70 height 12
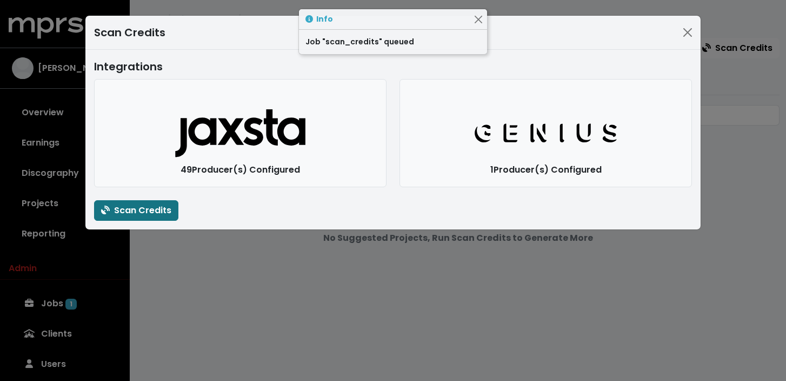
click at [485, 18] on div "Info" at bounding box center [393, 19] width 188 height 21
click at [481, 20] on button "Close" at bounding box center [478, 19] width 11 height 11
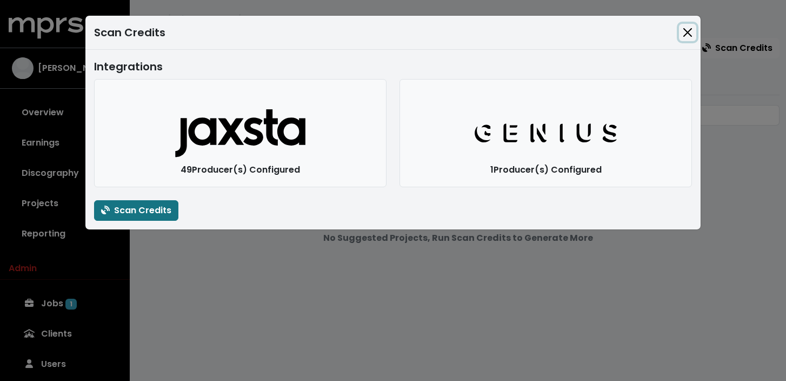
click at [694, 36] on button "Close" at bounding box center [687, 32] width 17 height 17
